Goal: Information Seeking & Learning: Learn about a topic

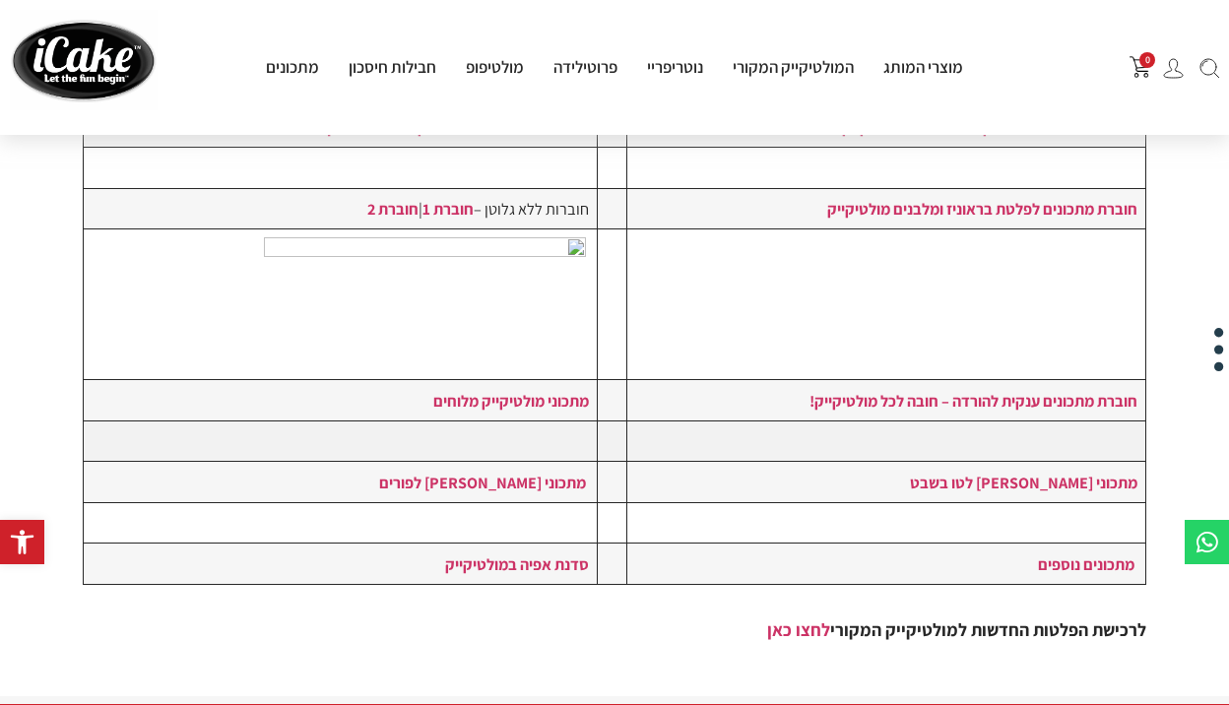
scroll to position [493, 0]
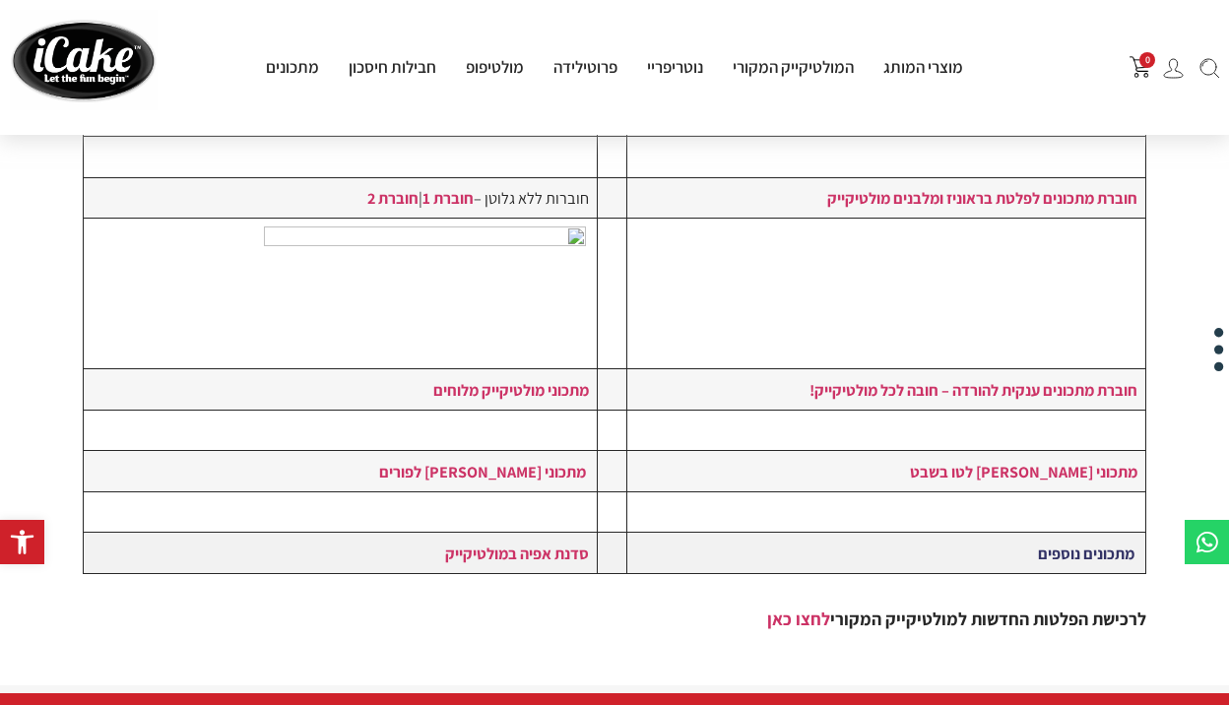
click at [1070, 544] on link "מתכונים נוספים" at bounding box center [1086, 554] width 97 height 22
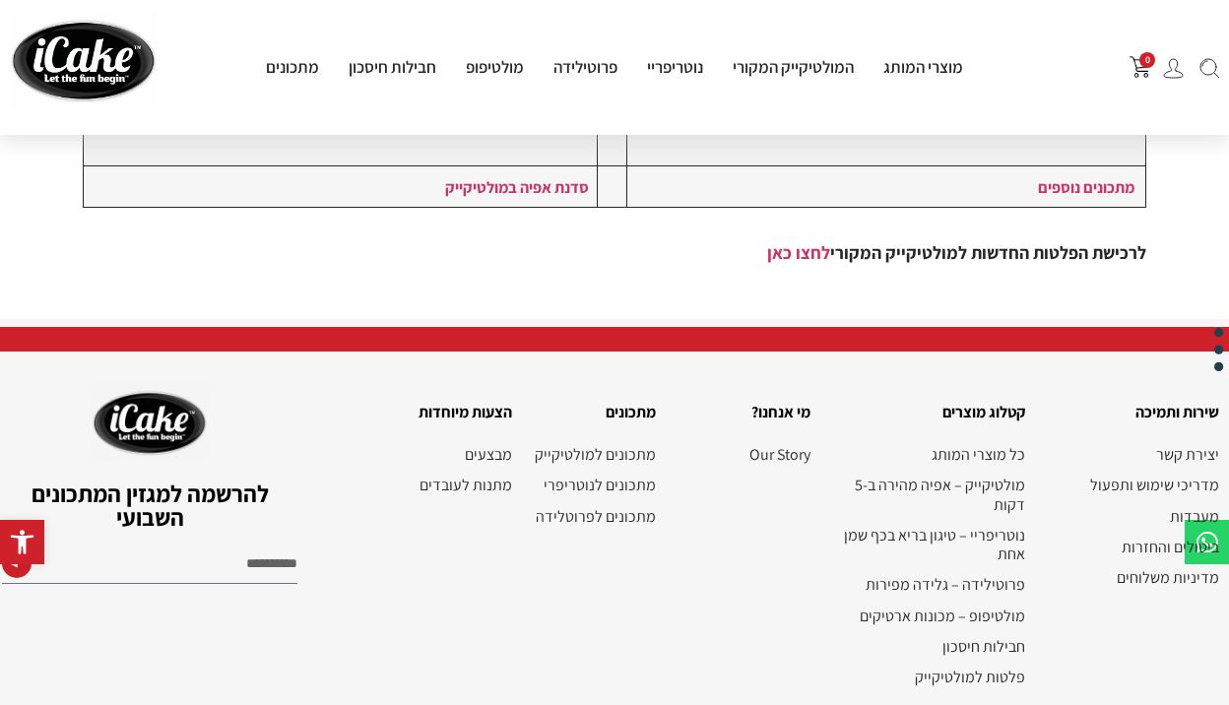
scroll to position [887, 0]
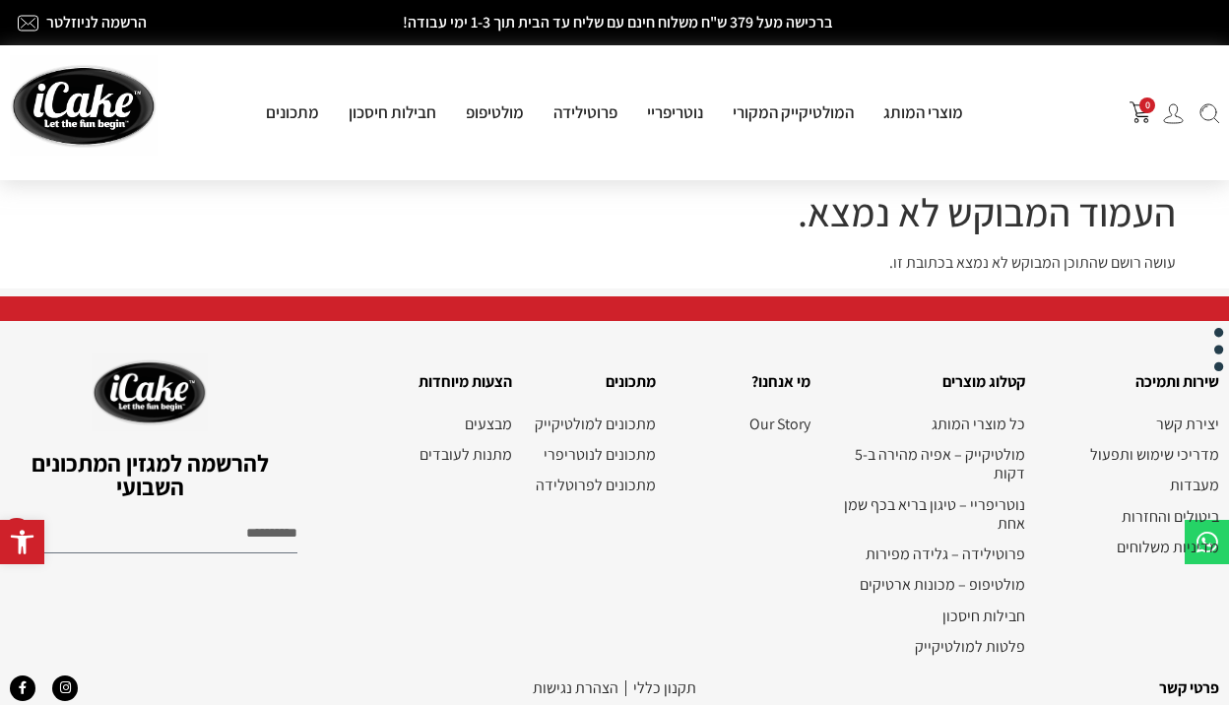
click at [1218, 115] on img at bounding box center [1210, 113] width 20 height 21
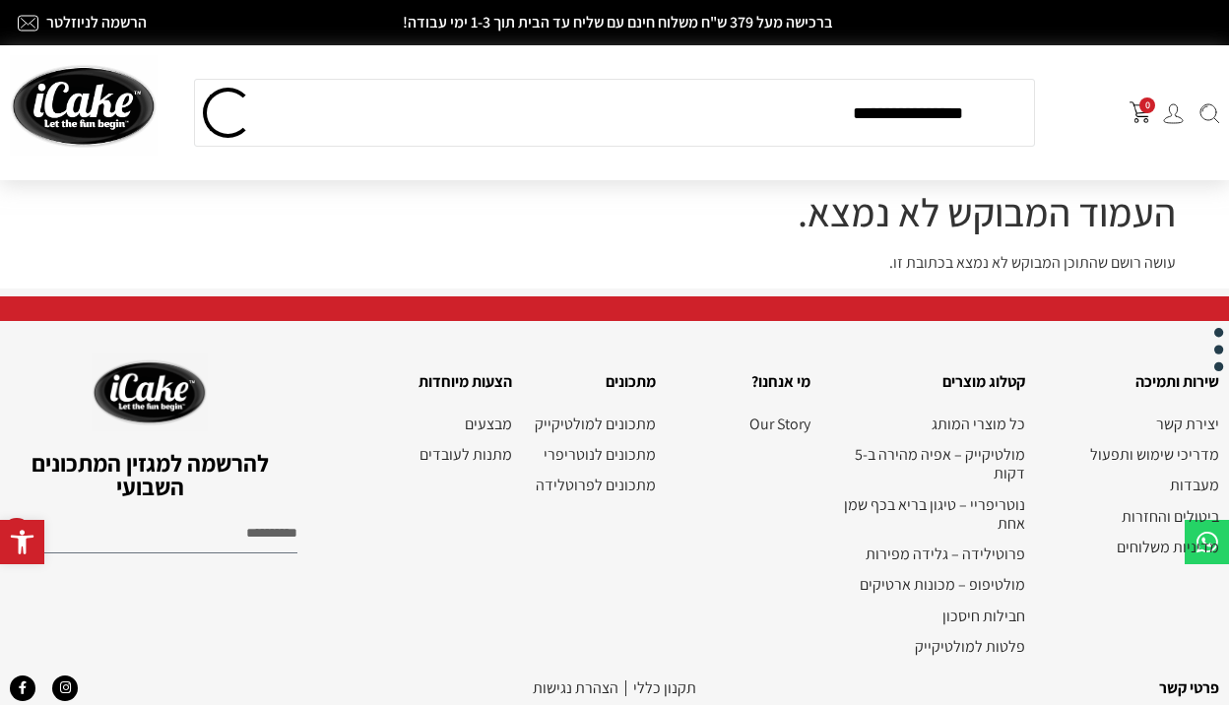
type input "**********"
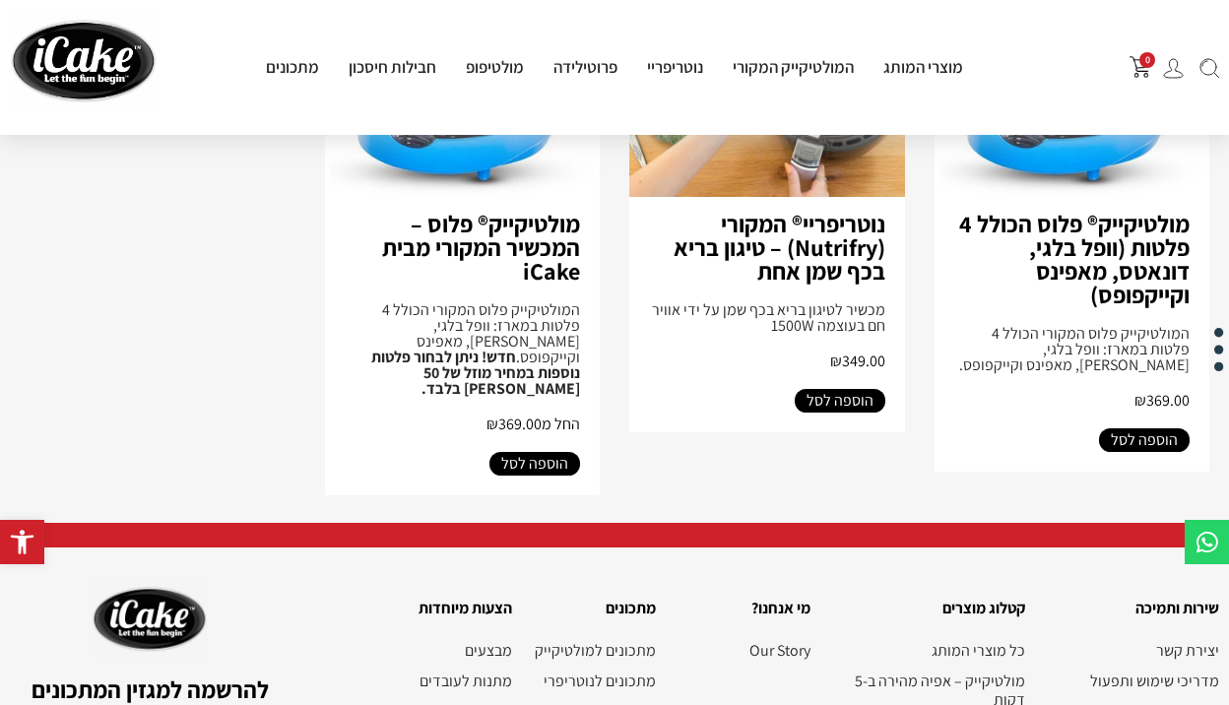
scroll to position [690, 0]
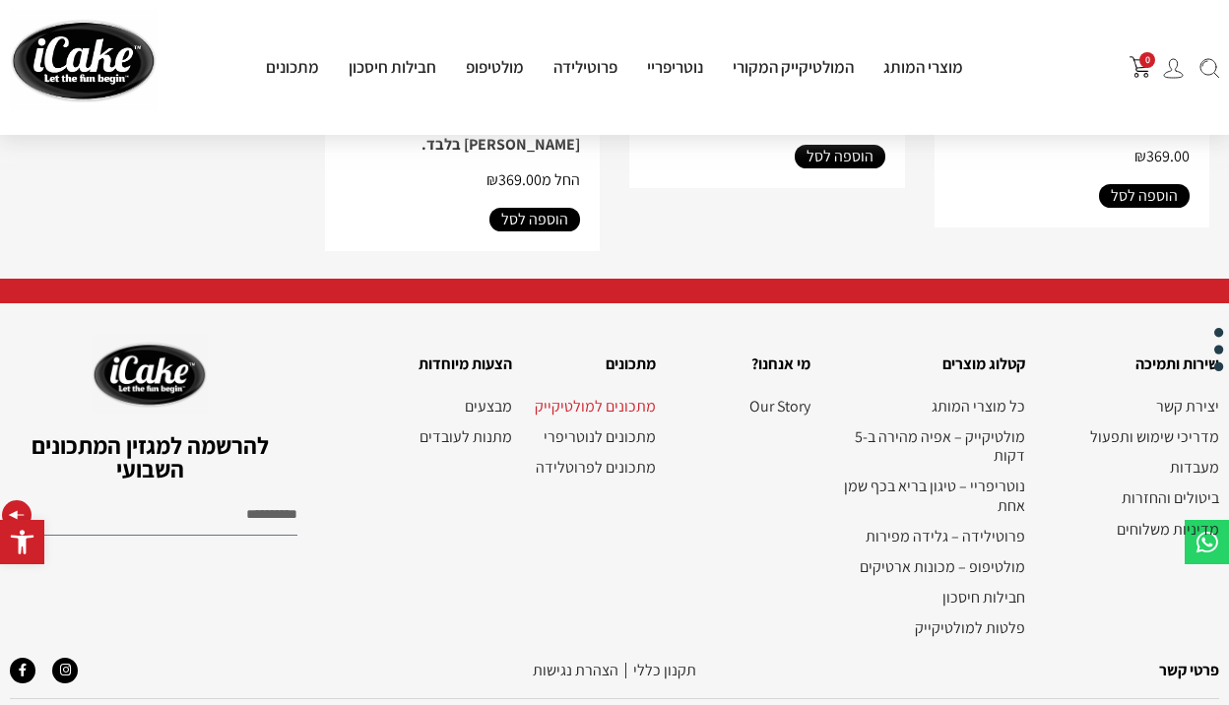
click at [633, 397] on link "מתכונים למולטיקייק" at bounding box center [594, 406] width 124 height 19
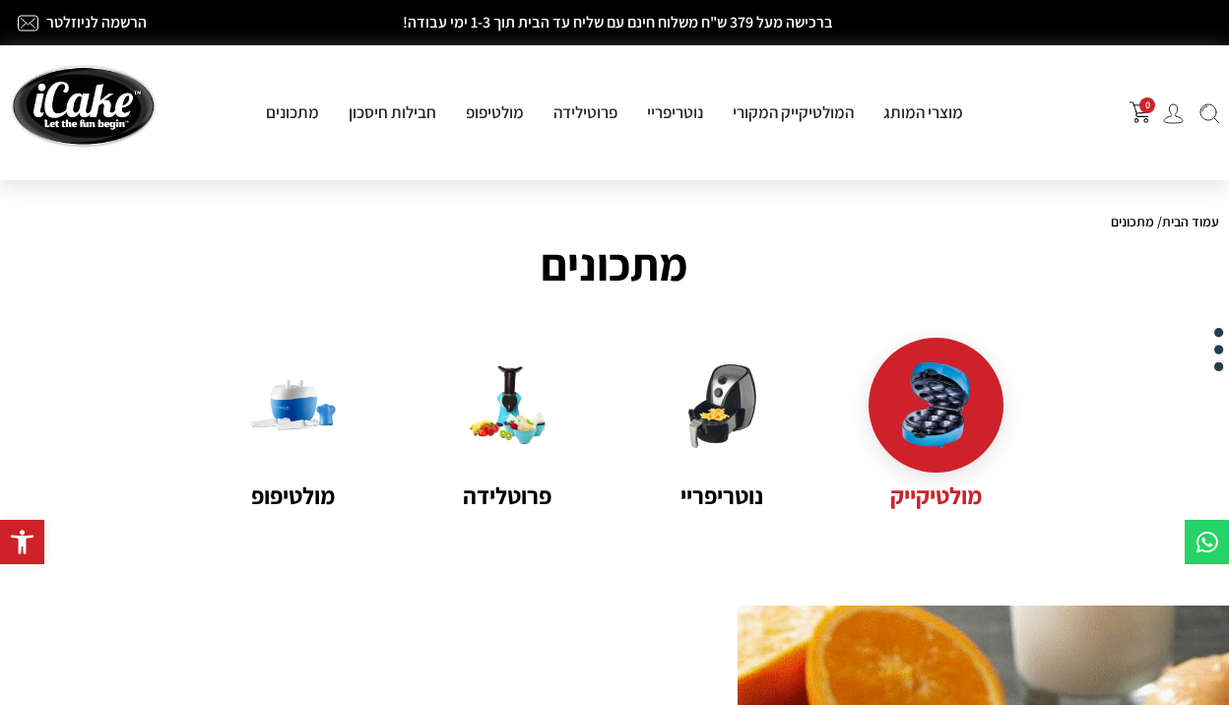
click at [902, 418] on img at bounding box center [936, 406] width 86 height 86
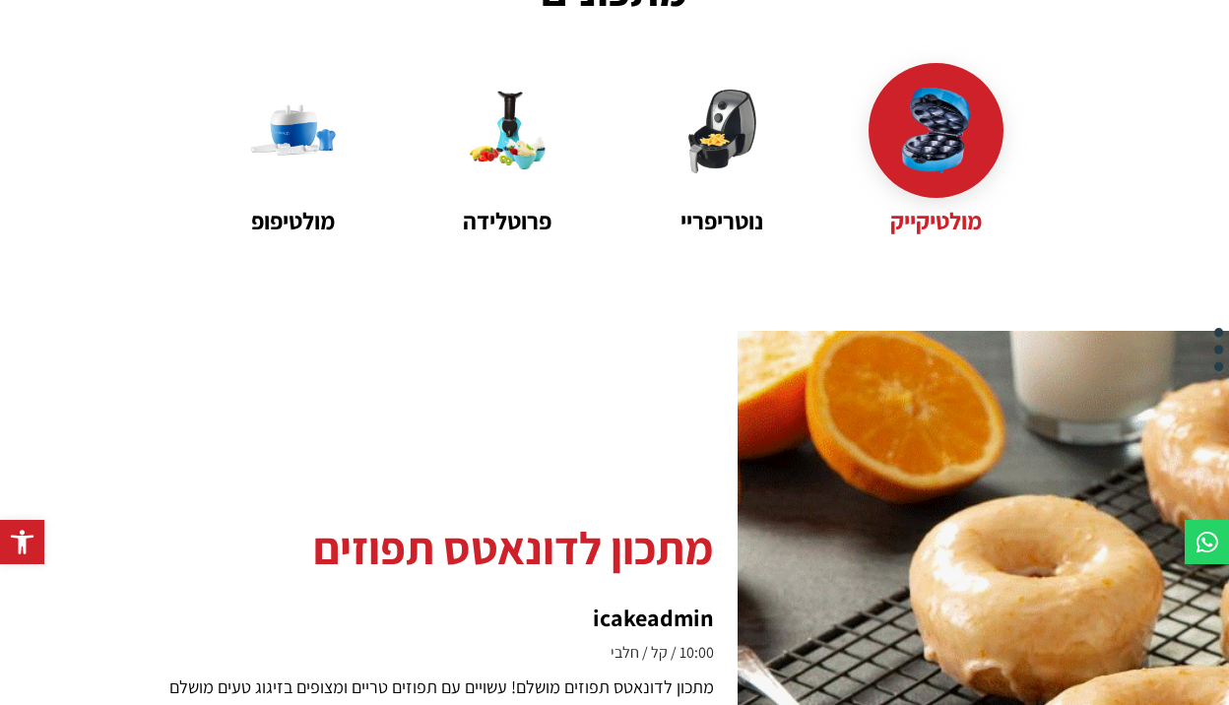
scroll to position [493, 0]
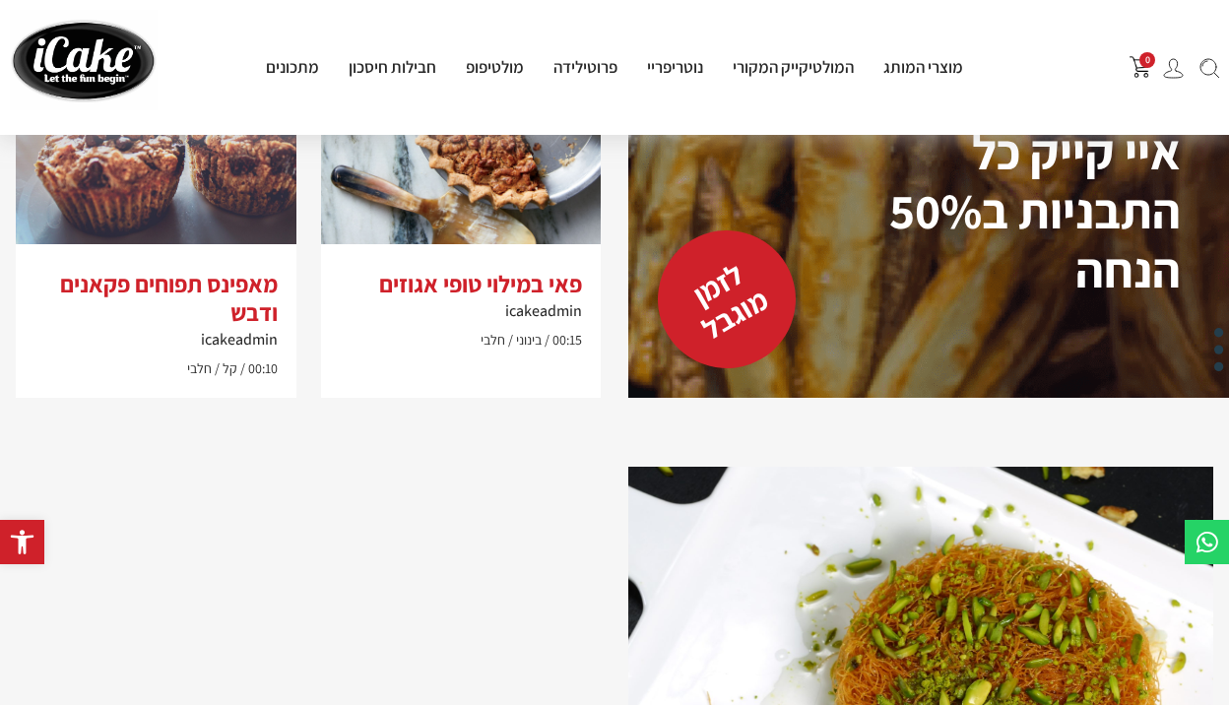
scroll to position [2857, 0]
